Goal: Book appointment/travel/reservation

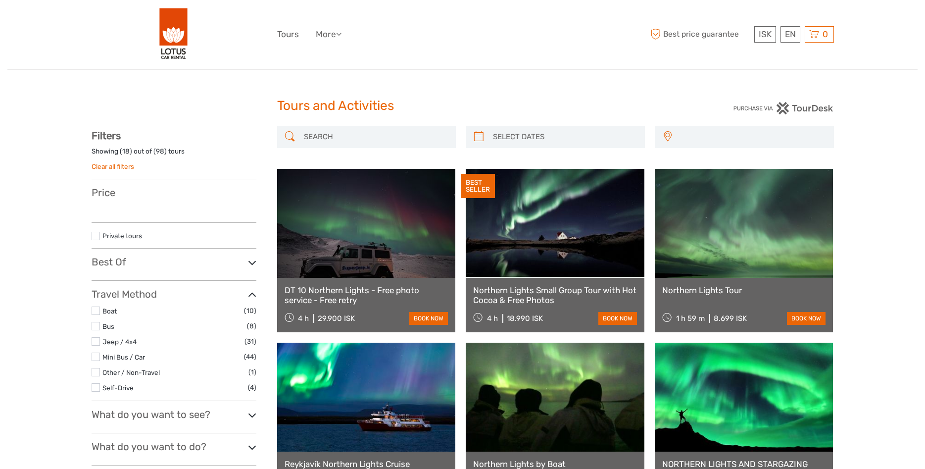
select select
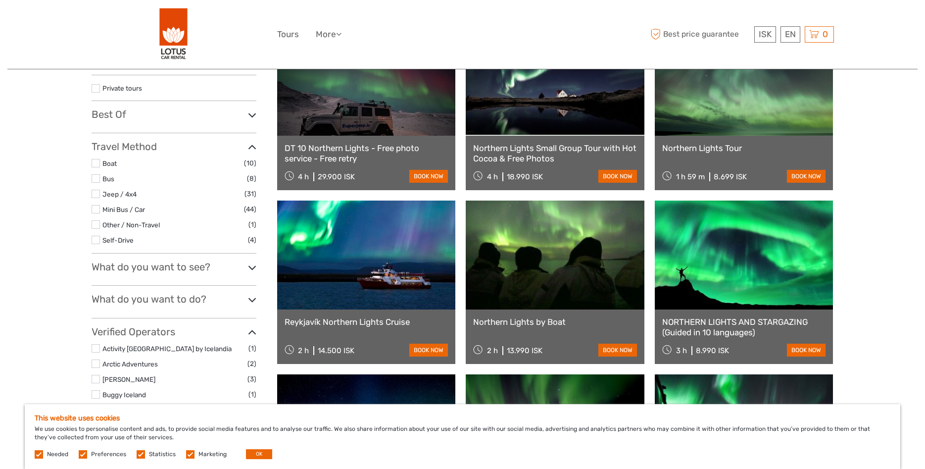
scroll to position [151, 0]
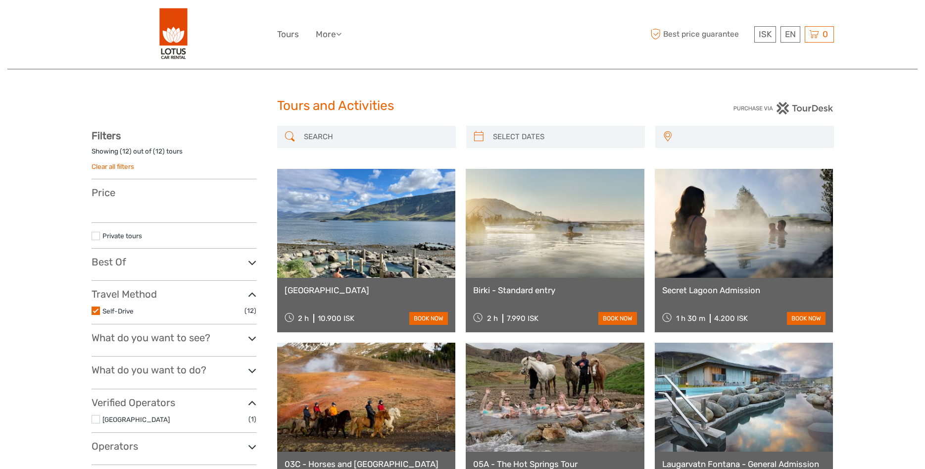
select select
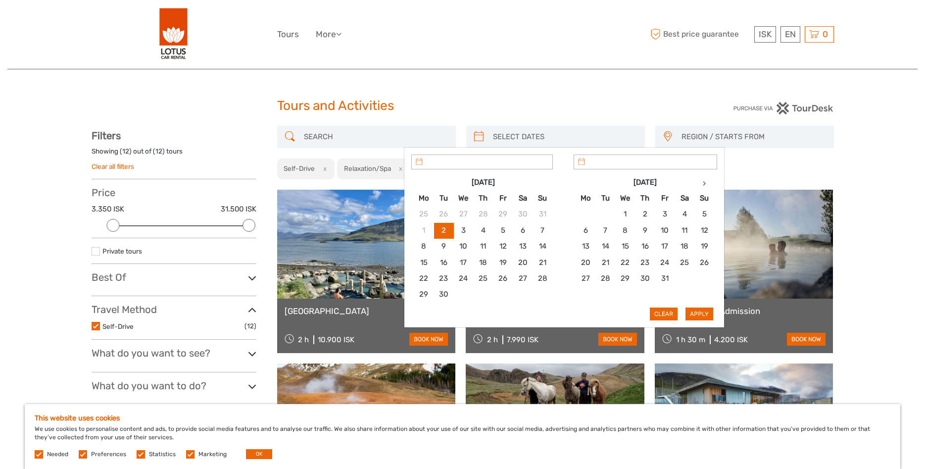
type input "02/09/2025"
click at [572, 136] on input "search" at bounding box center [564, 136] width 151 height 17
type input "08/09/2025"
type input "09/09/2025"
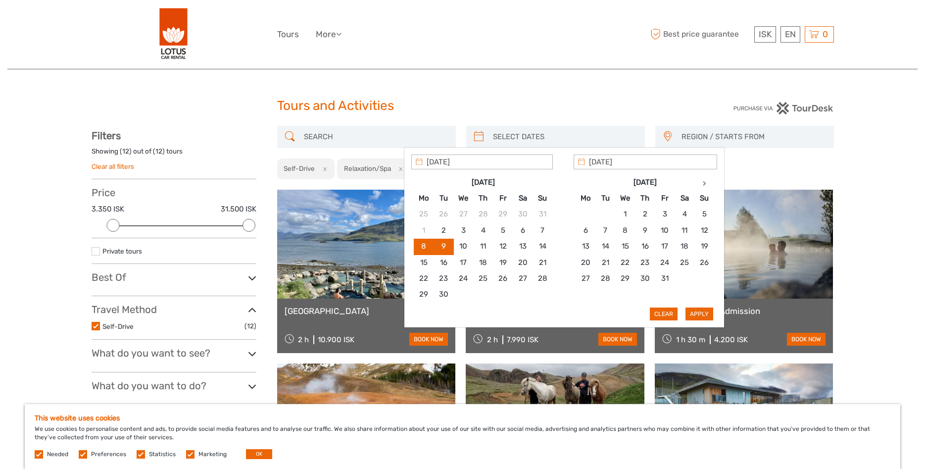
type input "08/09/2025"
click at [694, 312] on button "Apply" at bounding box center [699, 313] width 28 height 13
type input "08/09/2025 - 09/09/2025"
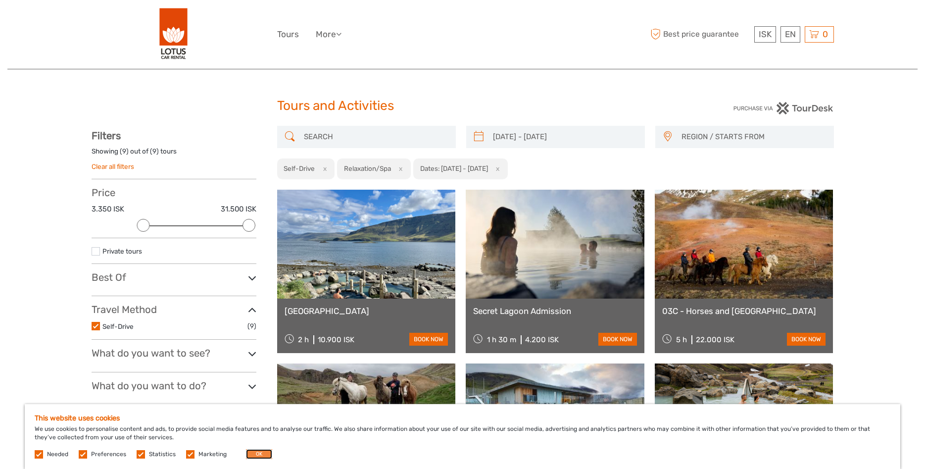
click at [253, 451] on button "OK" at bounding box center [259, 454] width 26 height 10
